Goal: Transaction & Acquisition: Book appointment/travel/reservation

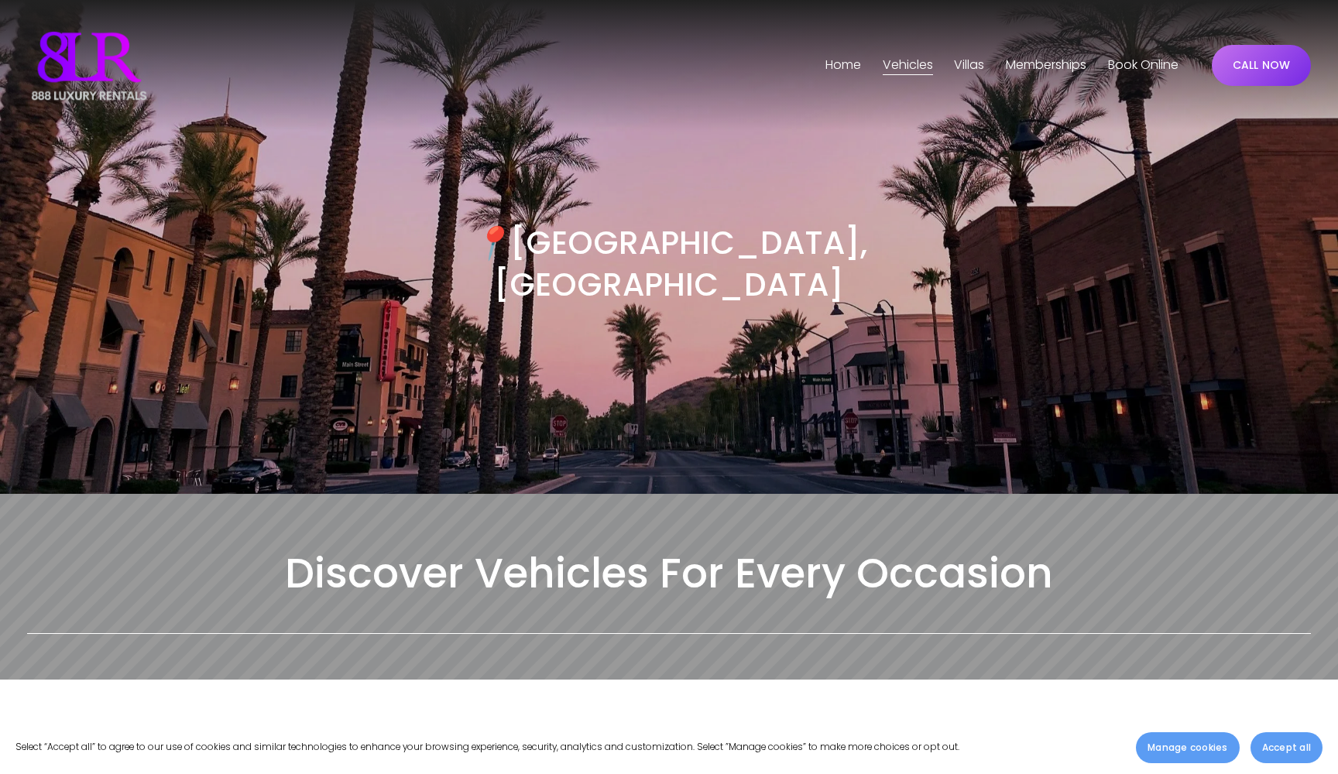
click at [0, 0] on span "Phoenix" at bounding box center [0, 0] width 0 height 0
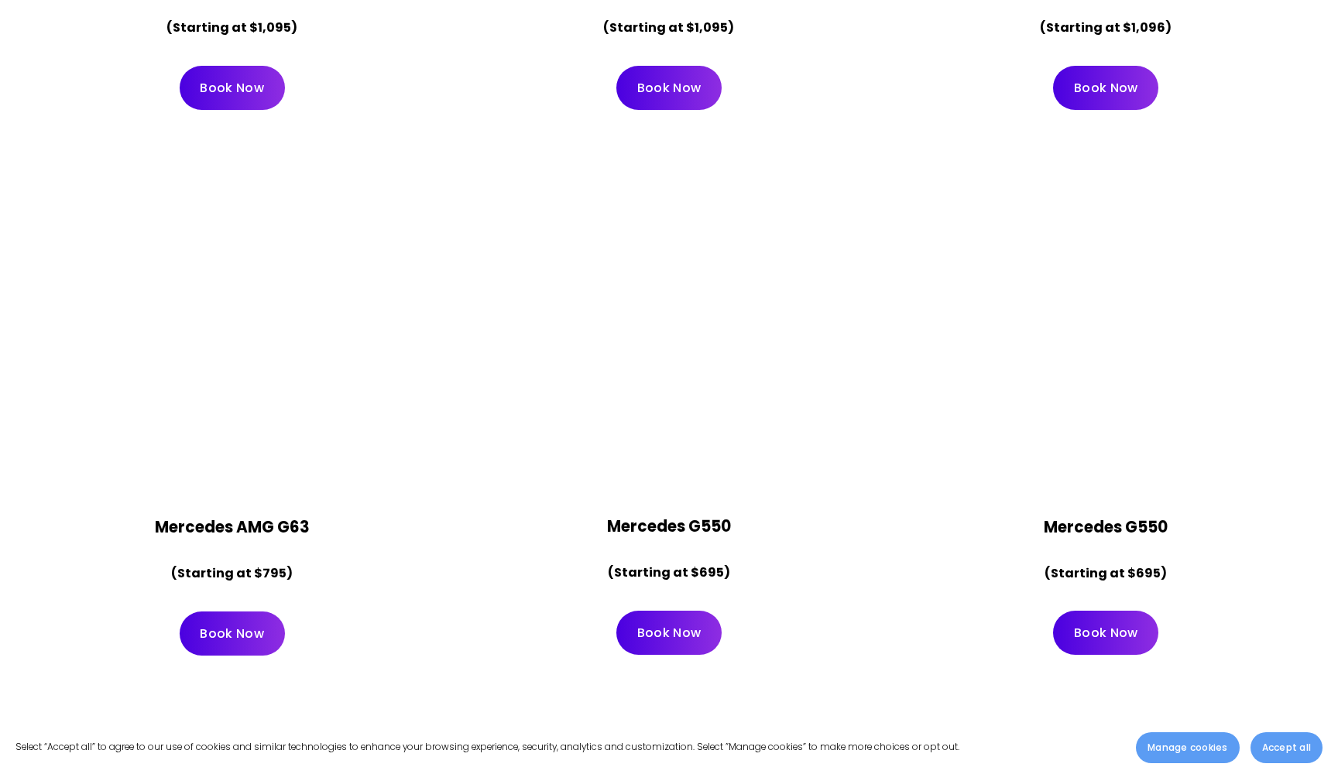
scroll to position [4541, 0]
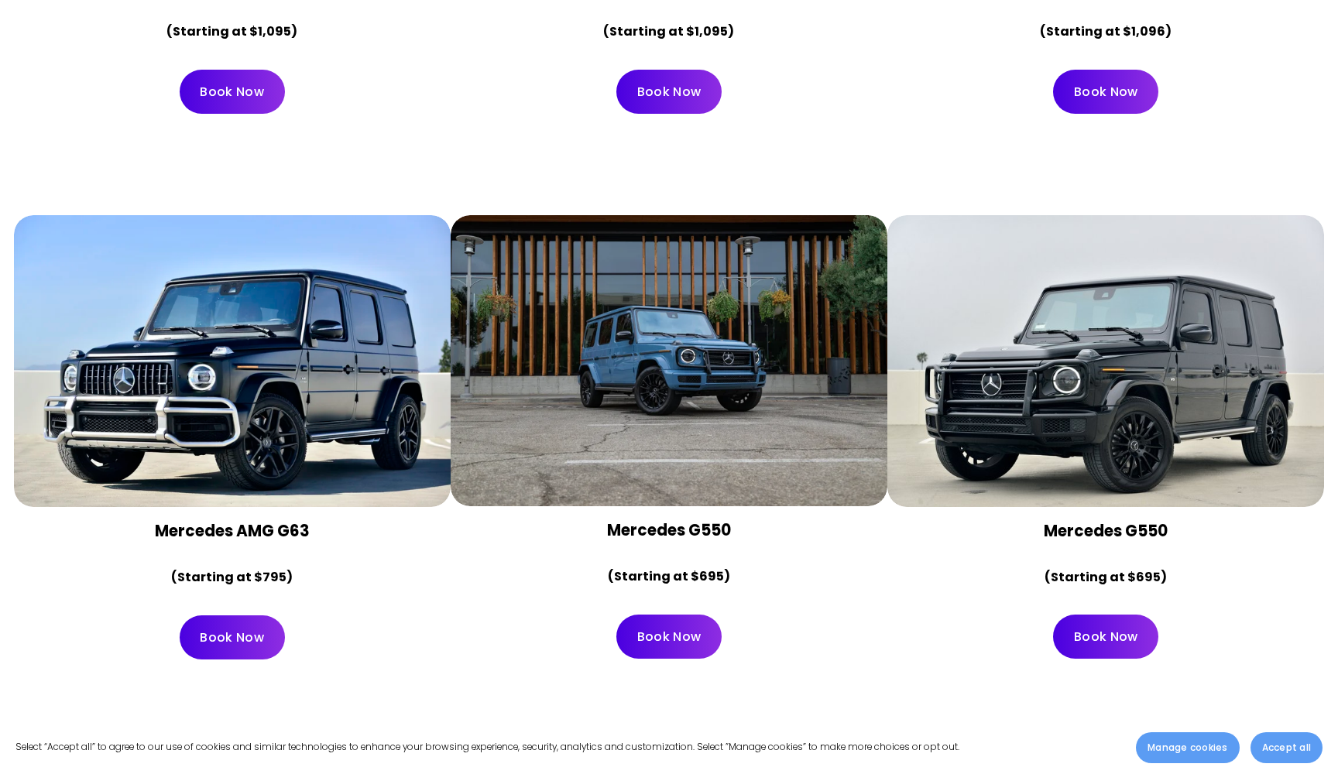
click at [268, 274] on div at bounding box center [232, 361] width 437 height 292
click at [226, 616] on link "Book Now" at bounding box center [232, 638] width 105 height 44
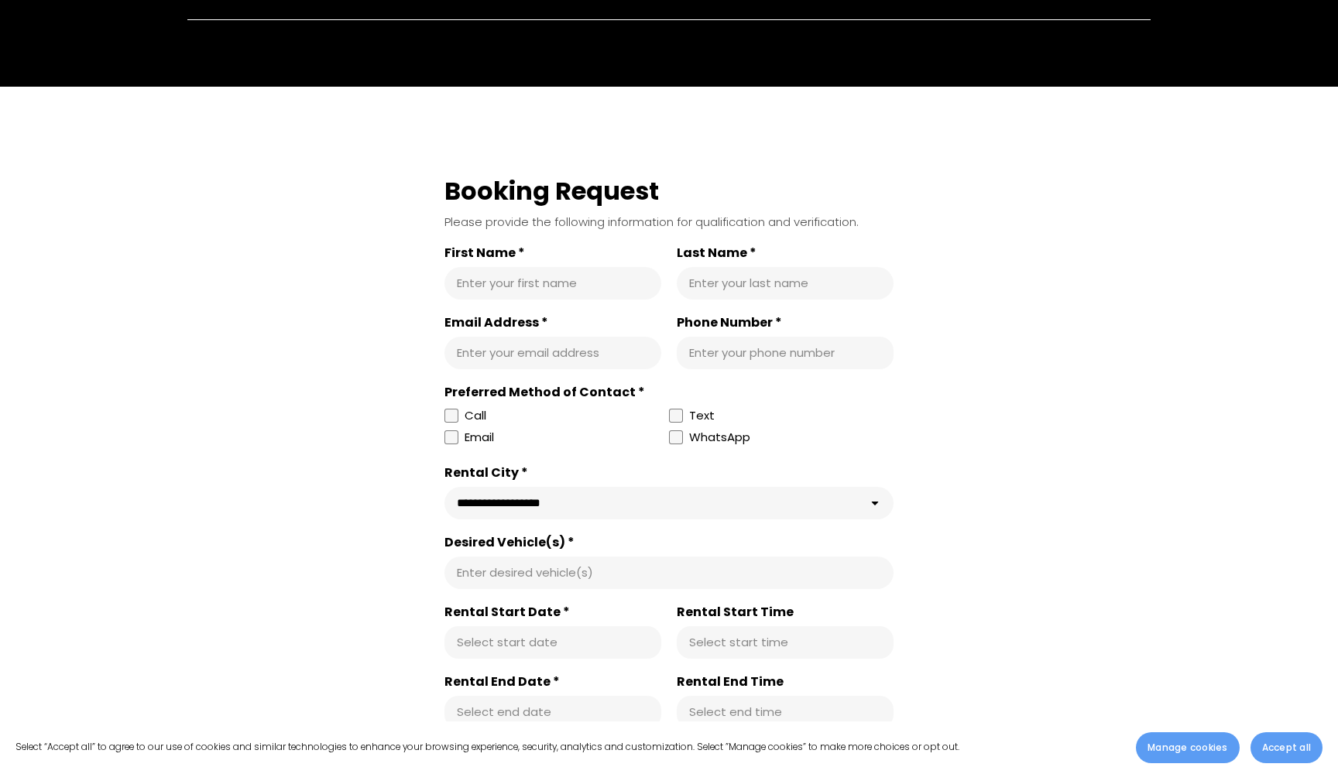
scroll to position [352, 0]
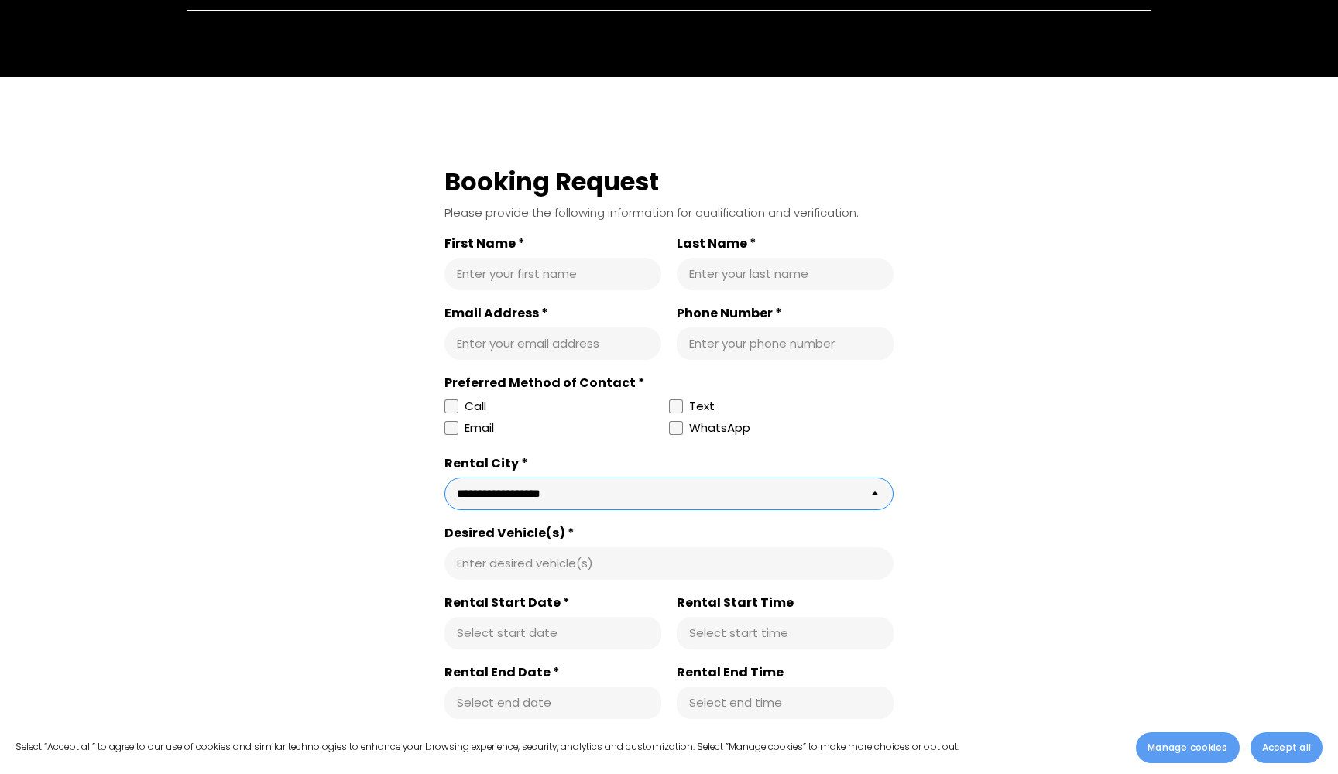
select select "**********"
click at [503, 566] on input "Desired Vehicle(s) *" at bounding box center [669, 563] width 424 height 15
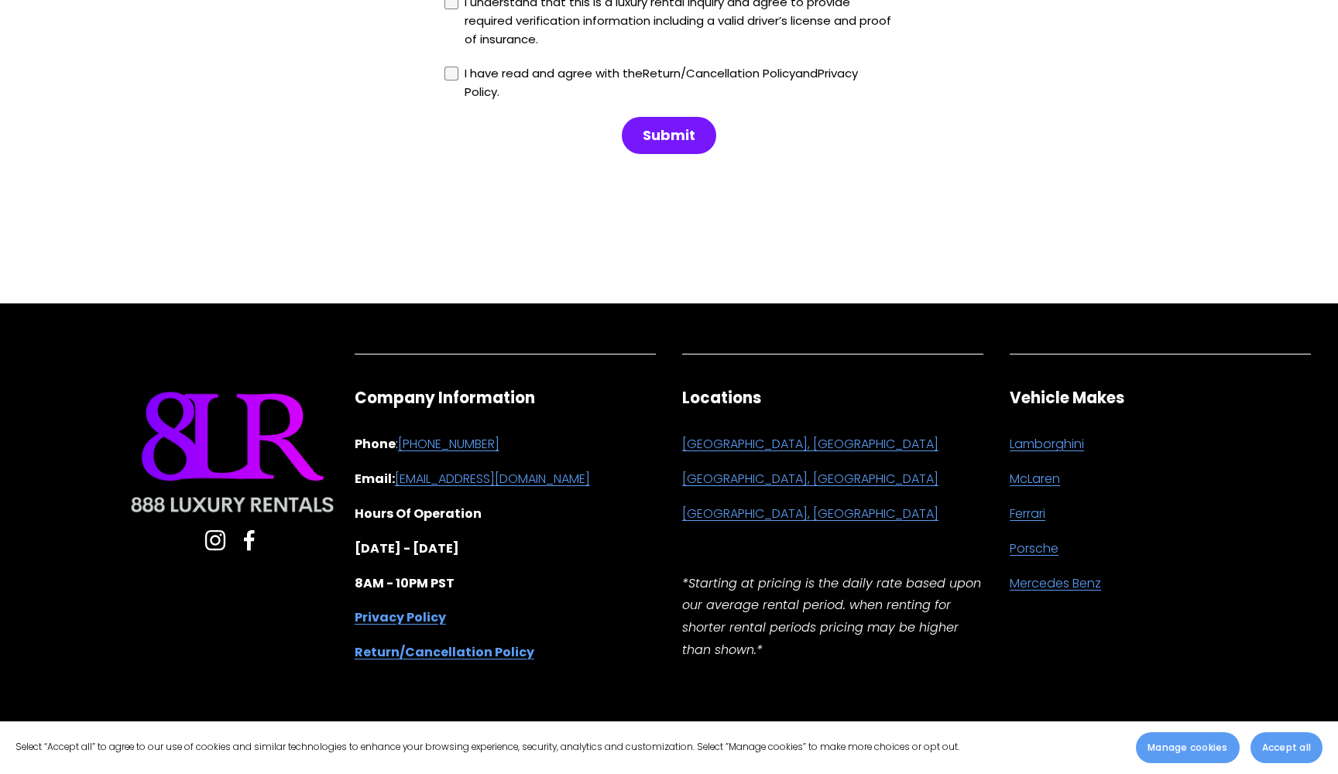
scroll to position [1854, 0]
click at [219, 546] on use "Instagram" at bounding box center [215, 540] width 20 height 20
